Goal: Task Accomplishment & Management: Complete application form

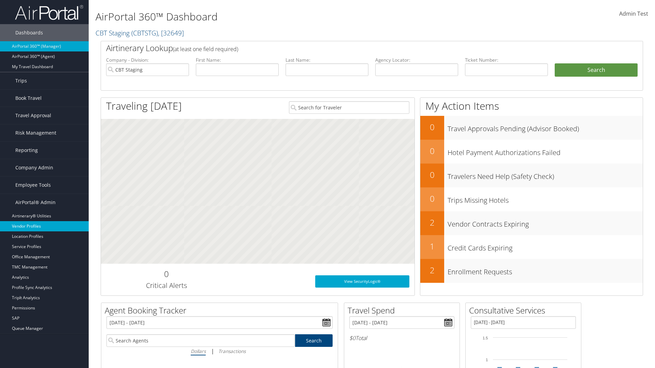
click at [44, 226] on link "Vendor Profiles" at bounding box center [44, 226] width 89 height 10
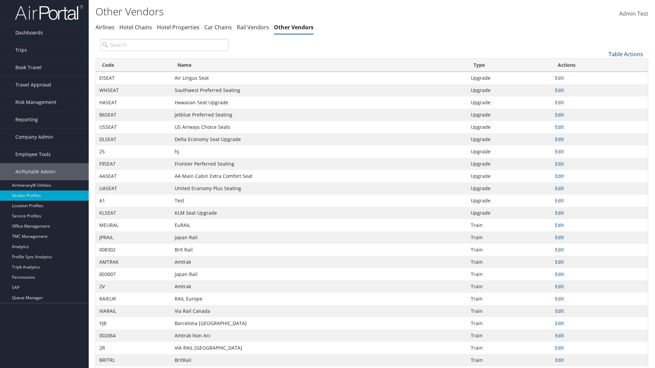
click at [625, 54] on link "Table Actions" at bounding box center [625, 54] width 34 height 8
click at [603, 64] on link "New Record" at bounding box center [603, 65] width 90 height 12
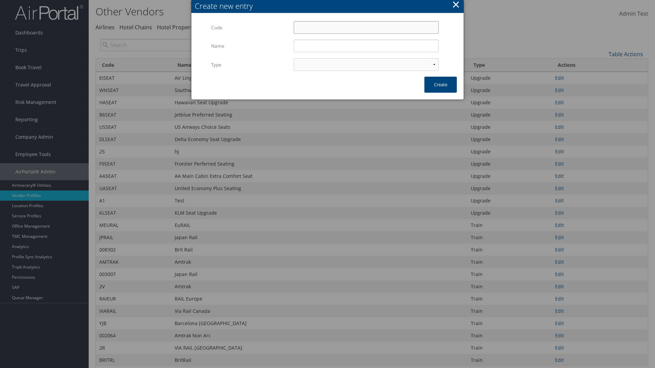
click at [366, 27] on input "Code" at bounding box center [366, 27] width 145 height 13
type input "|XBs&"
type input "Test"
click at [366, 46] on input "Test" at bounding box center [366, 46] width 145 height 13
select select "15"
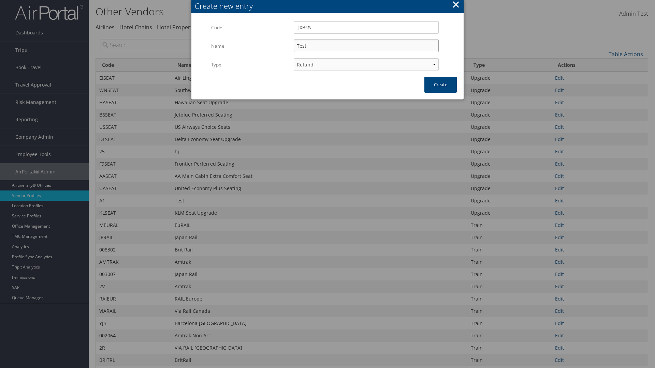
type input "|XBs&"
type input "Test"
click at [440, 85] on button "Create" at bounding box center [440, 85] width 32 height 16
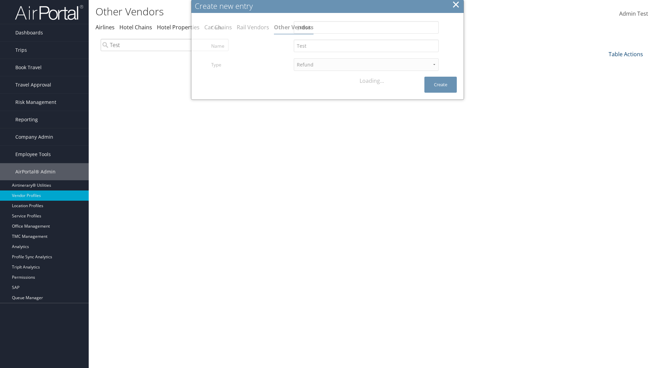
type input "Test"
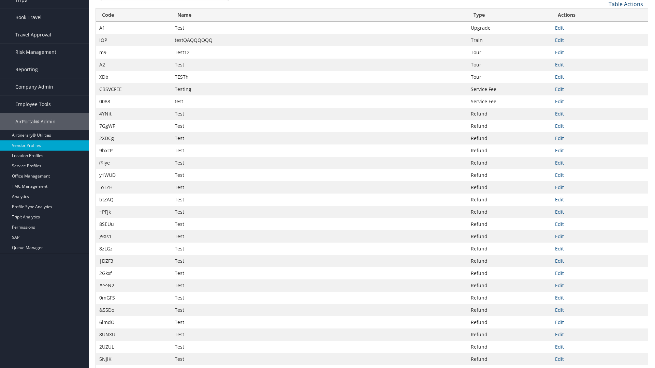
click at [625, 4] on link "Table Actions" at bounding box center [625, 4] width 34 height 8
click at [603, 38] on link "Column Visibility" at bounding box center [603, 38] width 90 height 12
click at [603, 15] on link "Code" at bounding box center [603, 16] width 90 height 12
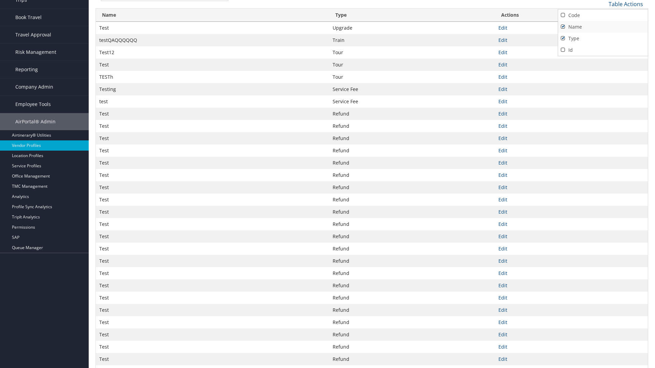
click at [603, 27] on link "Name" at bounding box center [603, 27] width 90 height 12
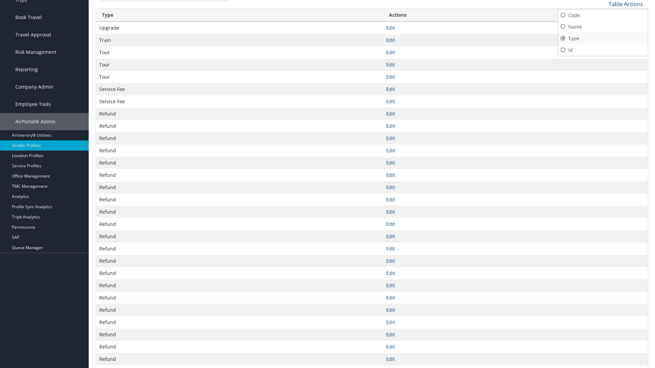
click at [603, 38] on link "Type" at bounding box center [603, 39] width 90 height 12
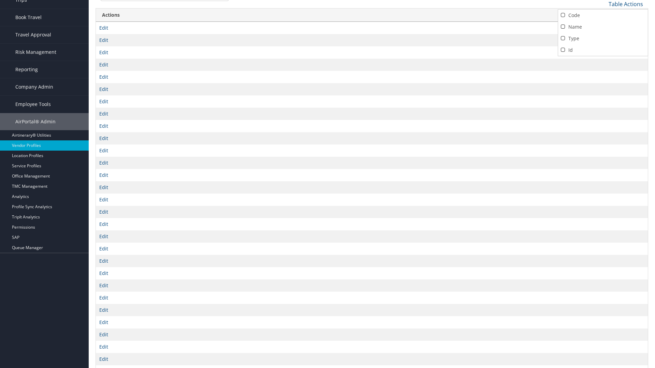
click at [327, 184] on div at bounding box center [327, 184] width 655 height 368
click at [625, 4] on link "Table Actions" at bounding box center [625, 4] width 34 height 8
click at [603, 38] on link "Column Visibility" at bounding box center [603, 38] width 90 height 12
click at [603, 15] on link "Code" at bounding box center [603, 16] width 90 height 12
